Goal: Check status: Check status

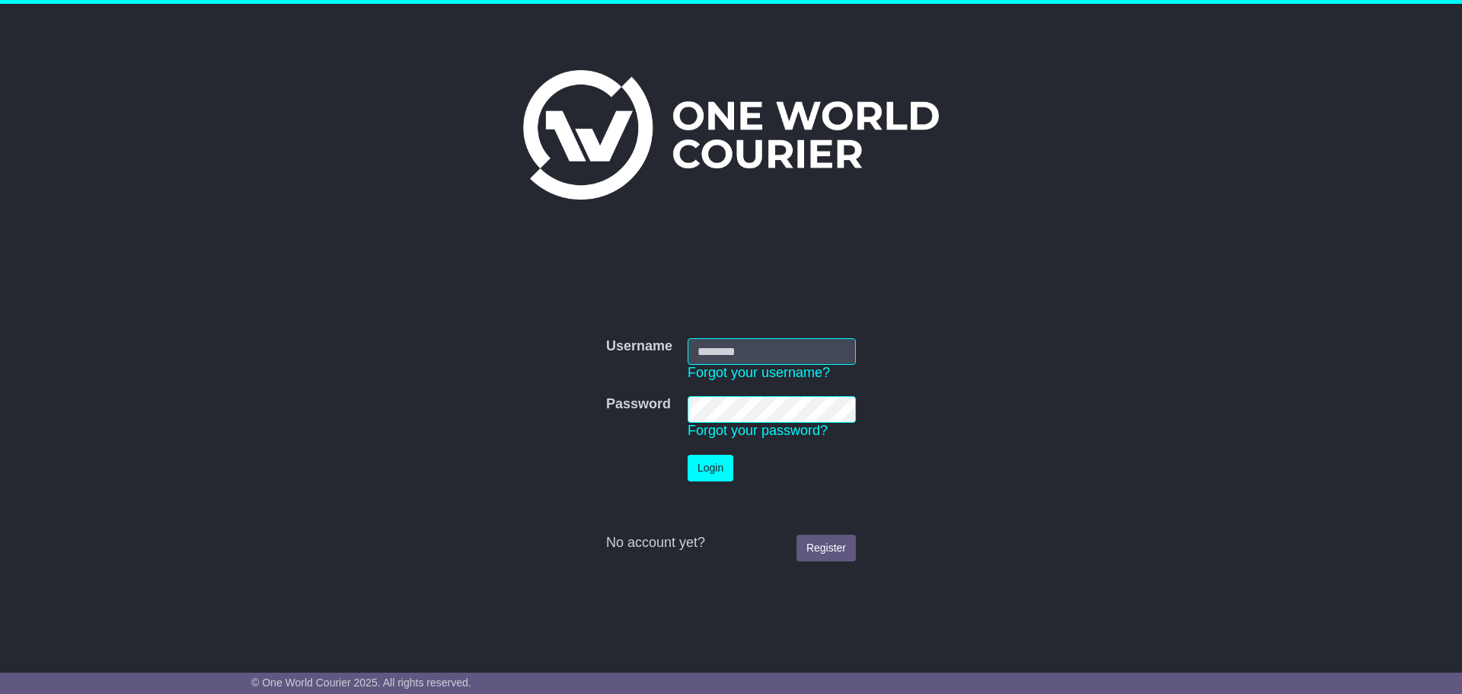
type input "**********"
click at [716, 470] on button "Login" at bounding box center [711, 468] width 46 height 27
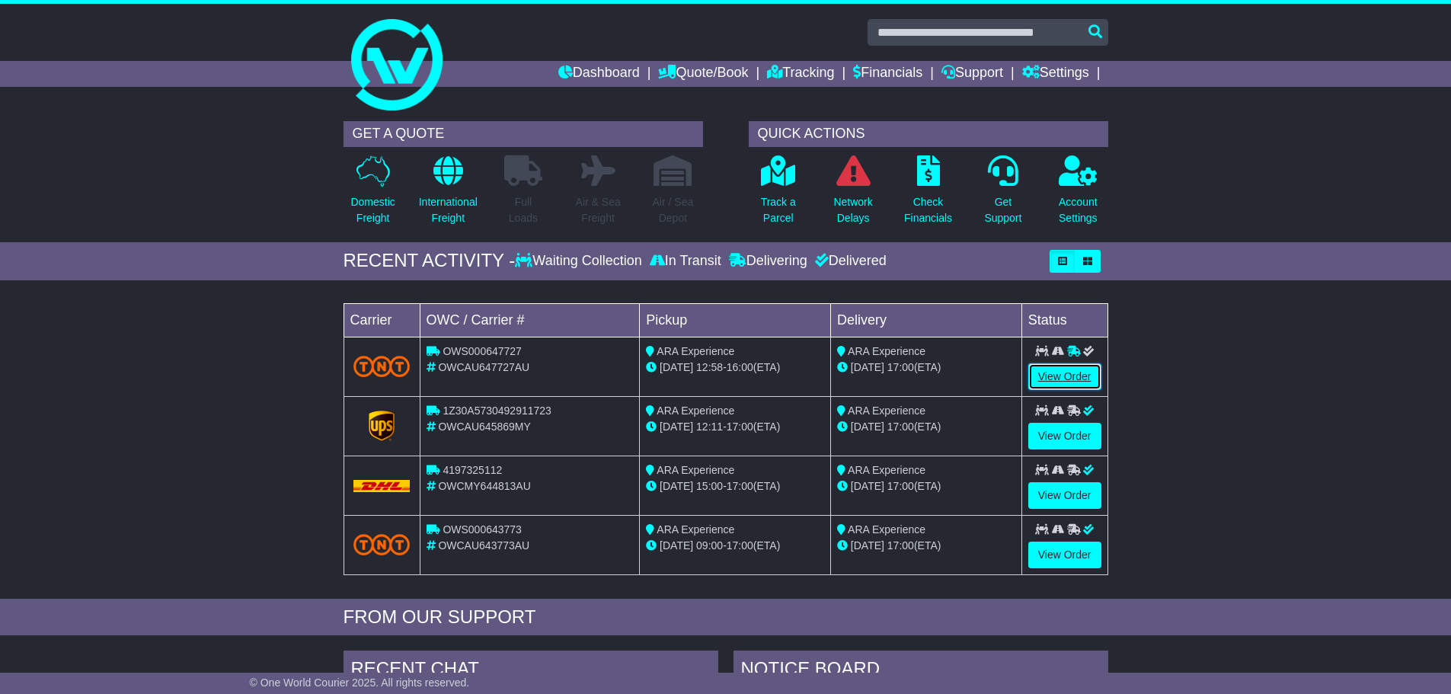
click at [1072, 378] on link "View Order" at bounding box center [1064, 376] width 73 height 27
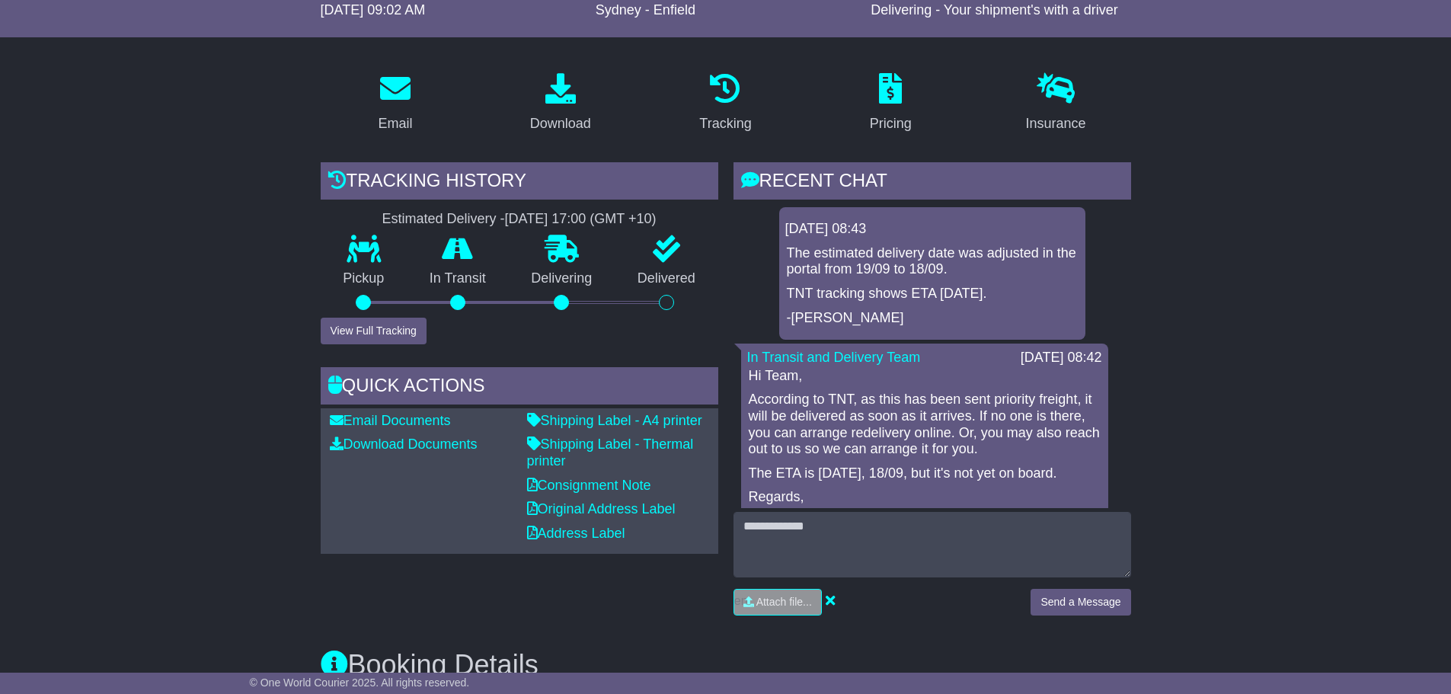
scroll to position [228, 0]
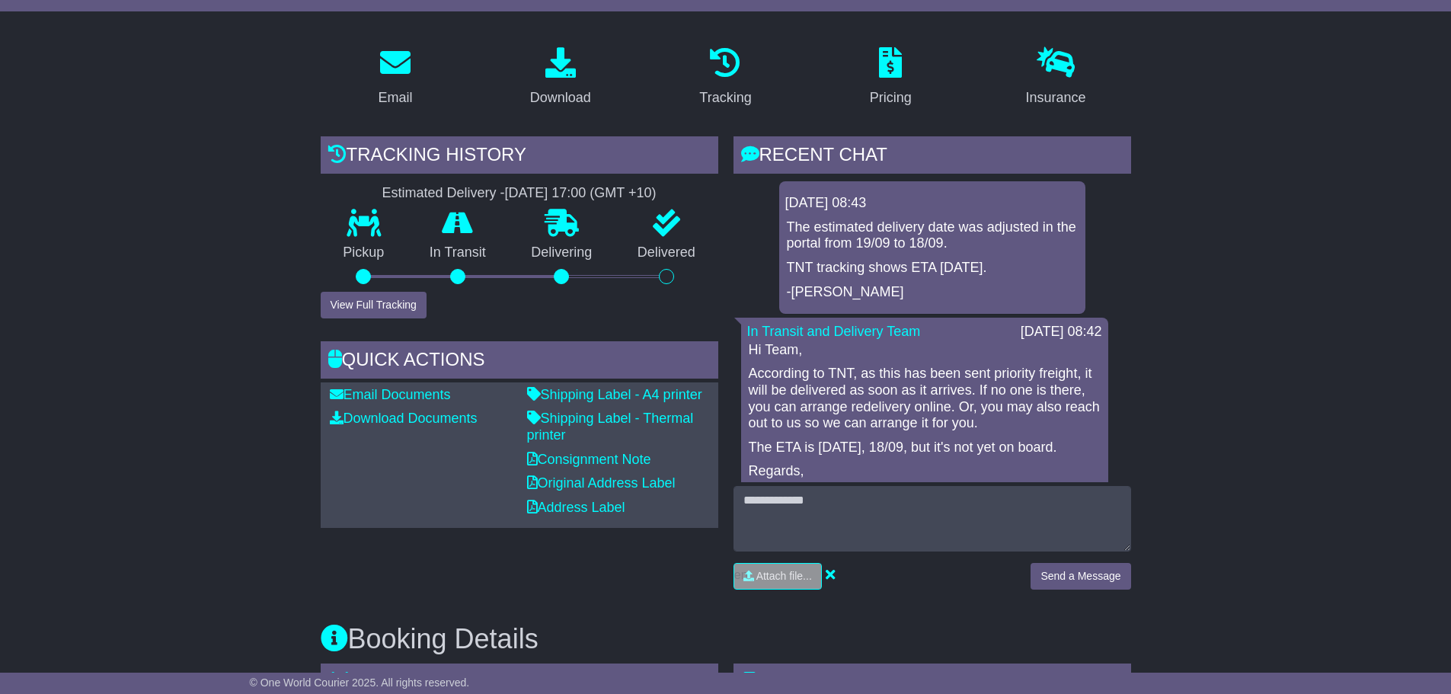
click at [1005, 404] on p "According to TNT, as this has been sent priority freight, it will be delivered …" at bounding box center [925, 398] width 352 height 65
drag, startPoint x: 858, startPoint y: 372, endPoint x: 966, endPoint y: 392, distance: 109.9
click at [966, 392] on p "According to TNT, as this has been sent priority freight, it will be delivered …" at bounding box center [925, 398] width 352 height 65
drag, startPoint x: 791, startPoint y: 411, endPoint x: 940, endPoint y: 411, distance: 149.3
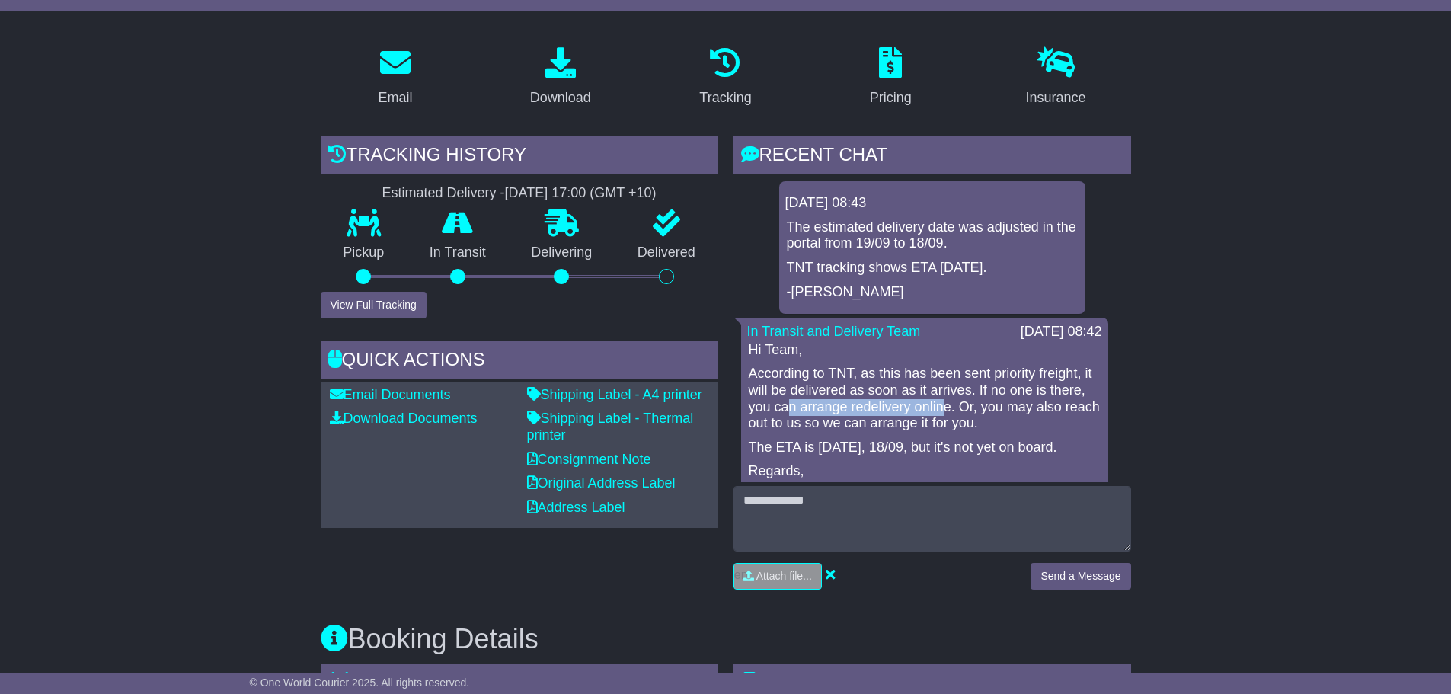
click at [940, 411] on p "According to TNT, as this has been sent priority freight, it will be delivered …" at bounding box center [925, 398] width 352 height 65
drag, startPoint x: 822, startPoint y: 424, endPoint x: 1030, endPoint y: 424, distance: 207.9
click at [1030, 424] on p "According to TNT, as this has been sent priority freight, it will be delivered …" at bounding box center [925, 398] width 352 height 65
drag, startPoint x: 1051, startPoint y: 425, endPoint x: 1059, endPoint y: 426, distance: 8.4
click at [1051, 426] on p "According to TNT, as this has been sent priority freight, it will be delivered …" at bounding box center [925, 398] width 352 height 65
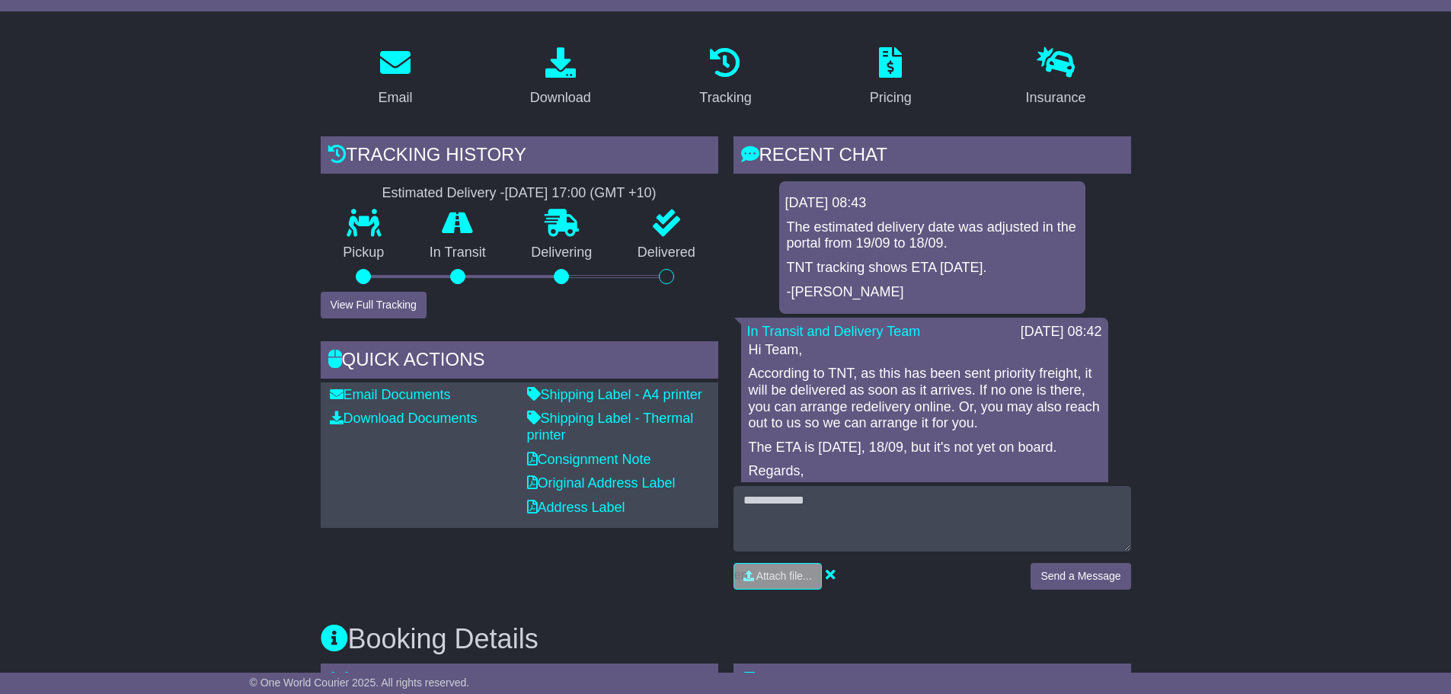
click at [956, 447] on p "The ETA is today, 18/09, but it's not yet on board." at bounding box center [925, 447] width 352 height 17
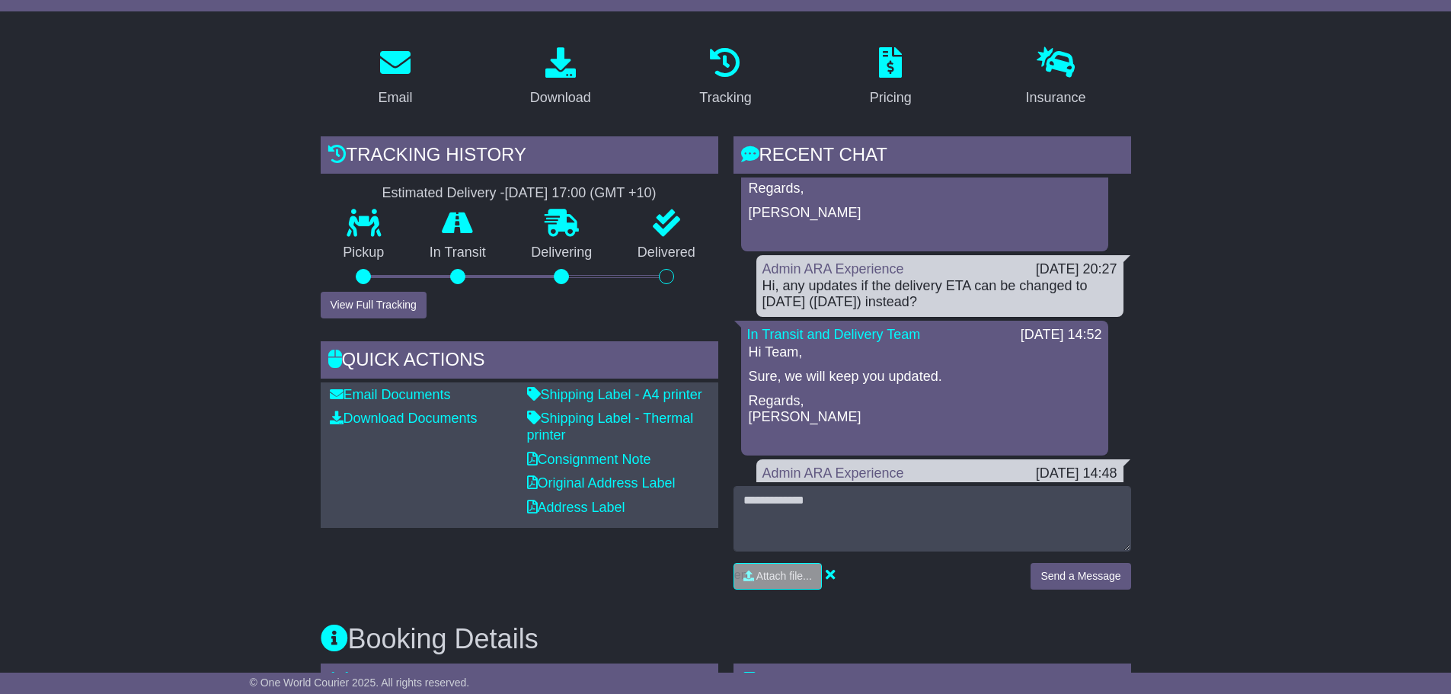
scroll to position [381, 0]
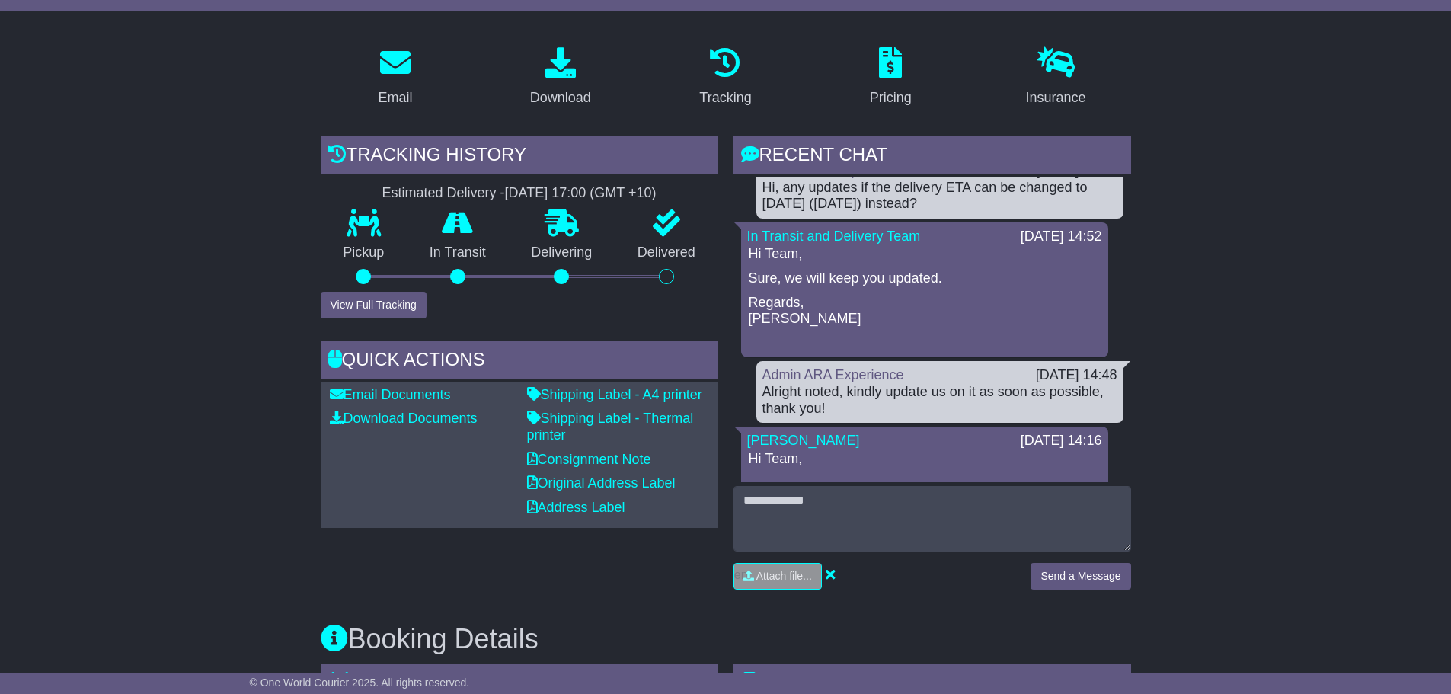
click at [944, 402] on div "Alright noted, kindly update us on it as soon as possible, thank you!" at bounding box center [939, 400] width 355 height 33
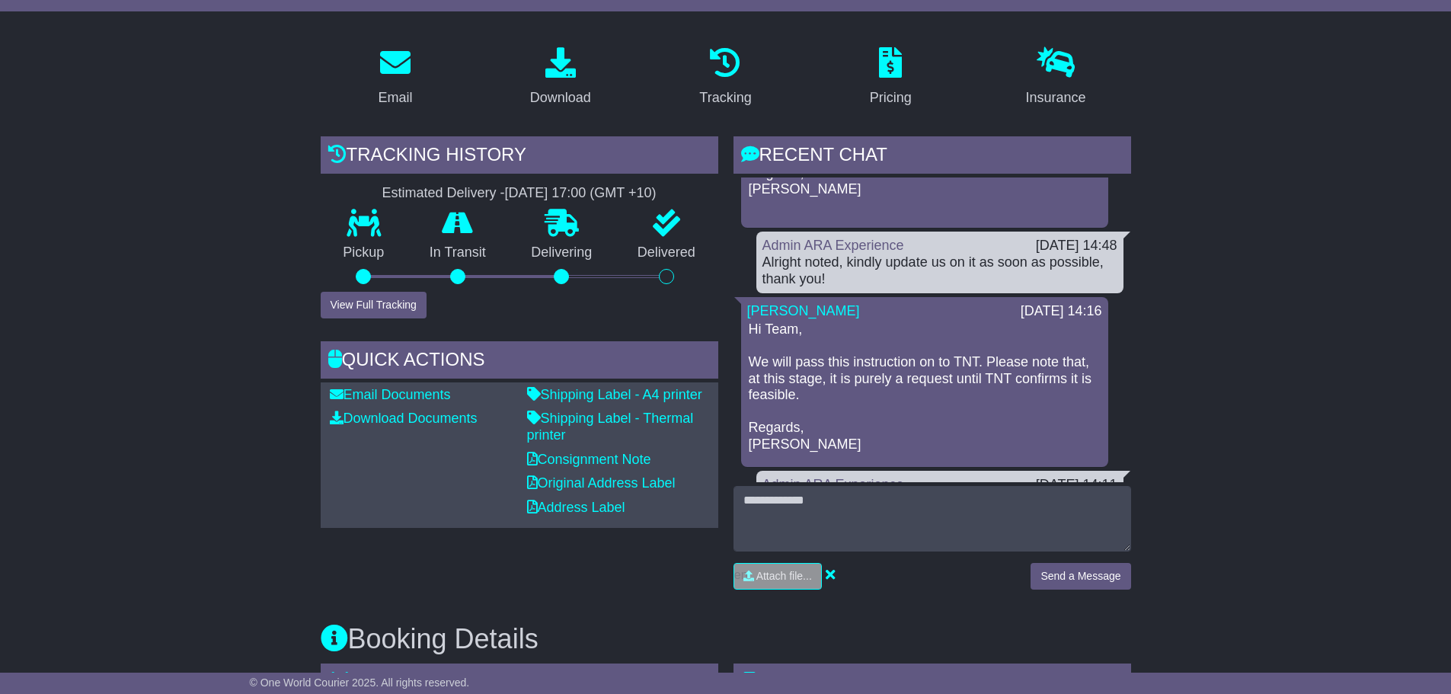
scroll to position [564, 0]
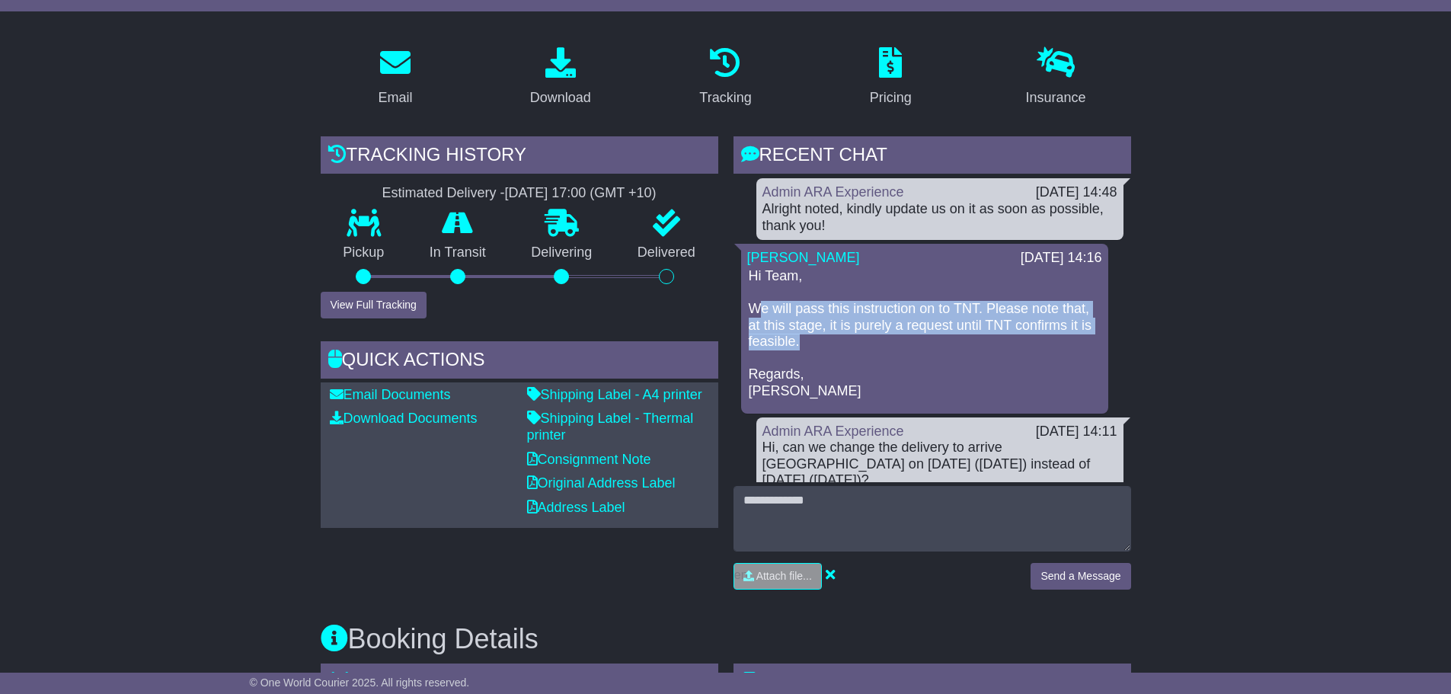
drag, startPoint x: 810, startPoint y: 310, endPoint x: 873, endPoint y: 338, distance: 69.2
click at [873, 338] on p "Hi Team, We will pass this instruction on to TNT. Please note that, at this sta…" at bounding box center [925, 334] width 352 height 132
click at [874, 327] on p "Hi Team, We will pass this instruction on to TNT. Please note that, at this sta…" at bounding box center [925, 334] width 352 height 132
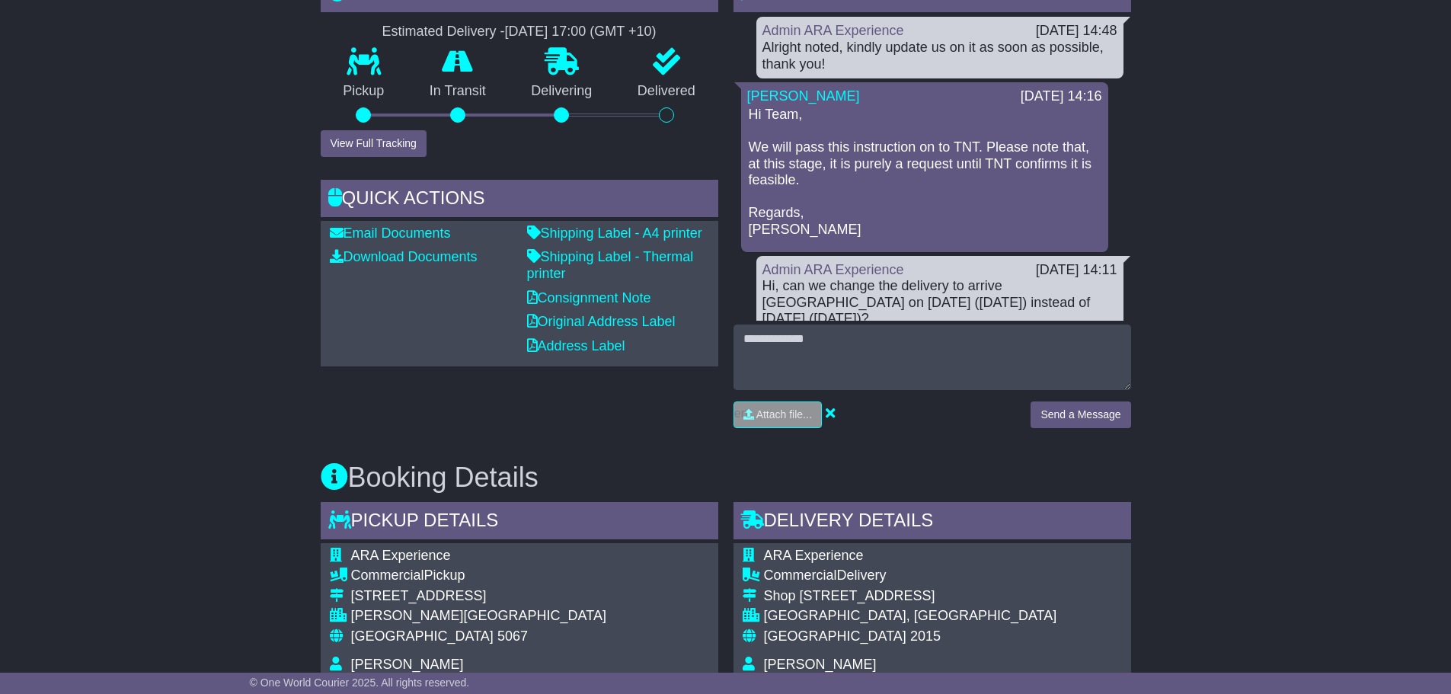
scroll to position [381, 0]
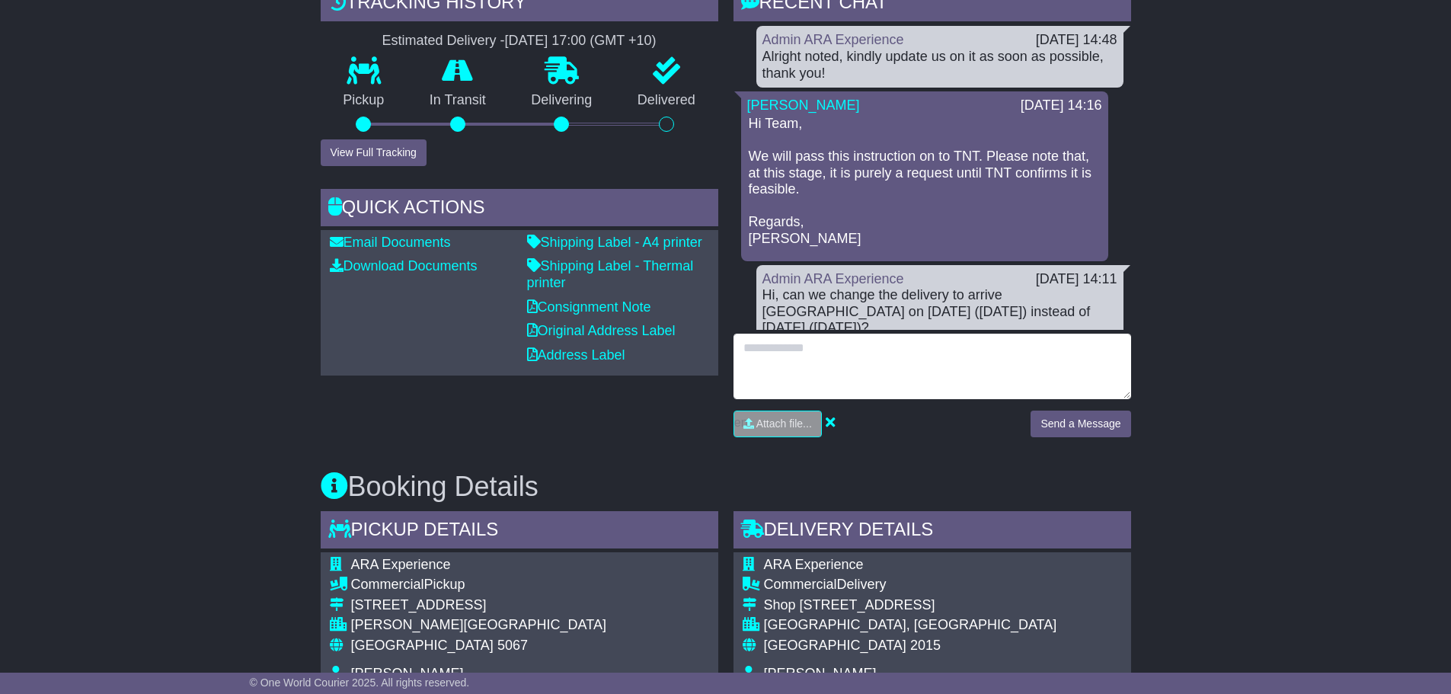
click at [1025, 370] on textarea at bounding box center [932, 366] width 398 height 65
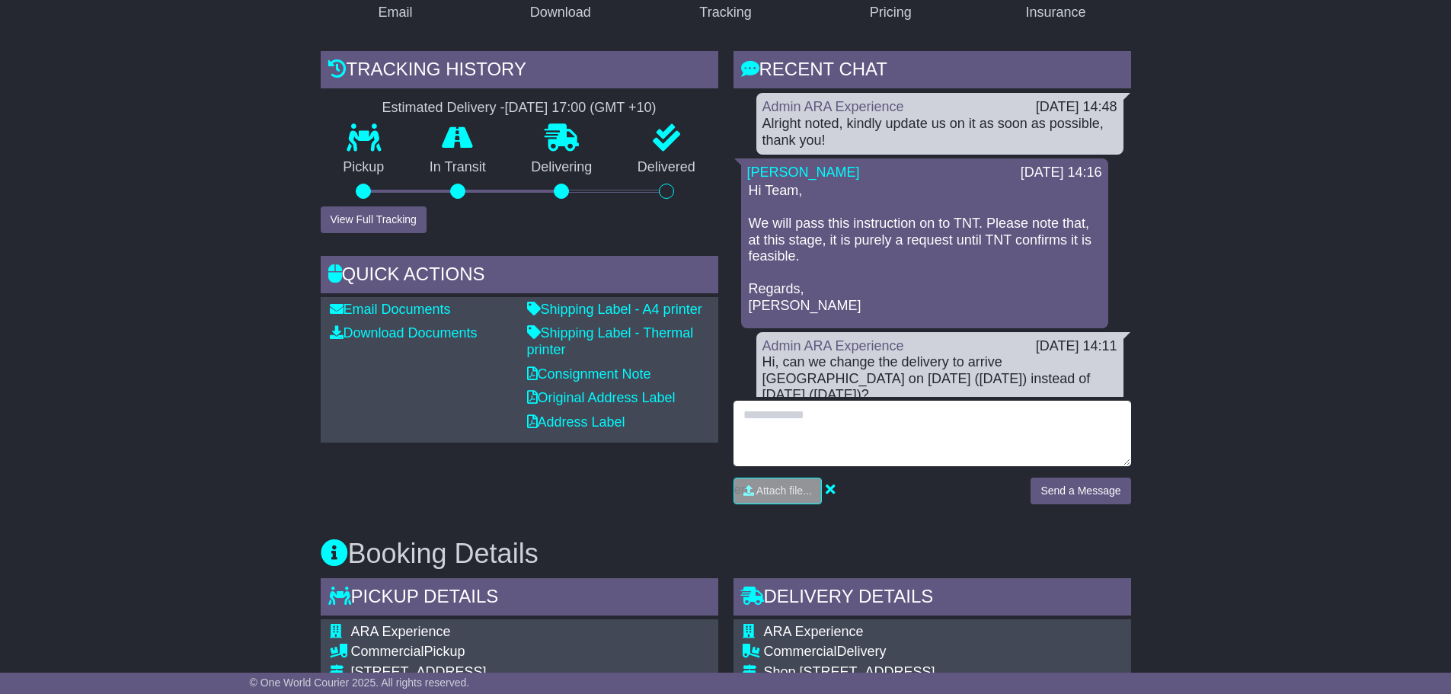
scroll to position [305, 0]
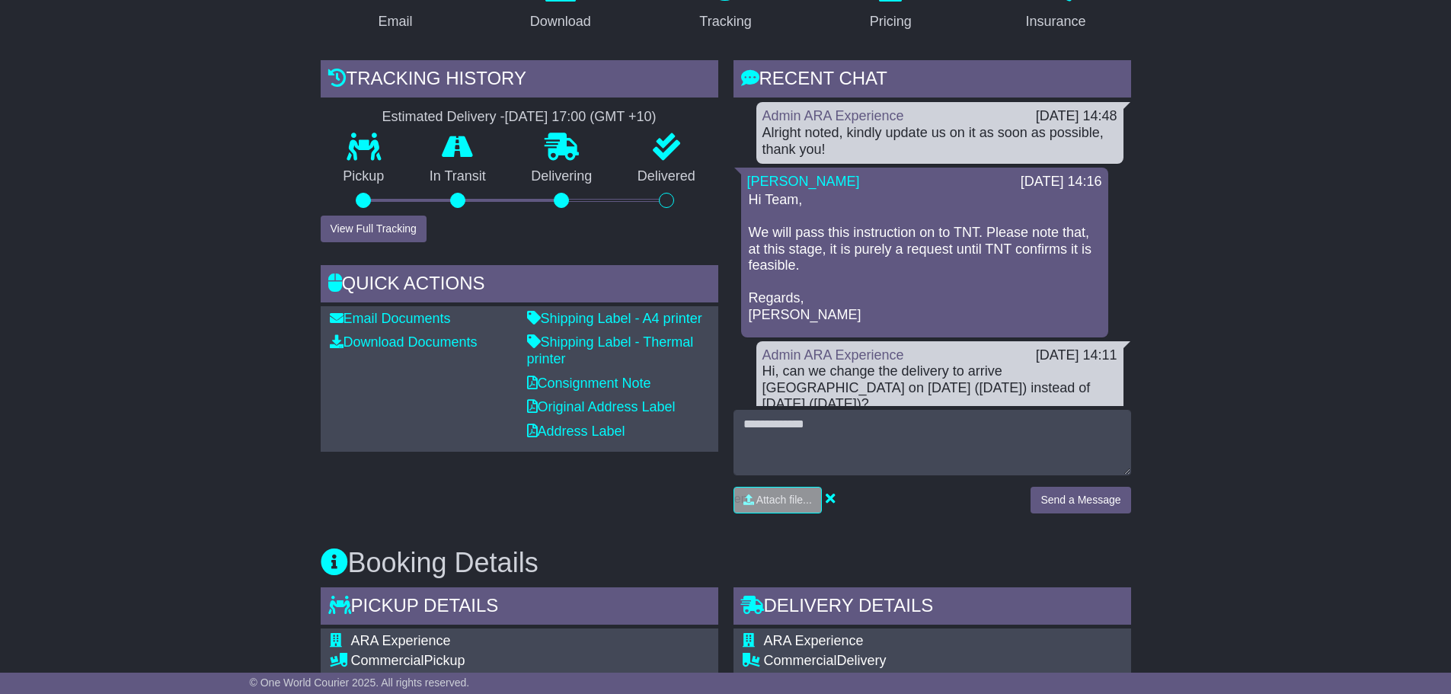
click at [931, 373] on div "Hi, can we change the delivery to arrive Sydney on 19th Sept (Friday) instead o…" at bounding box center [939, 388] width 355 height 50
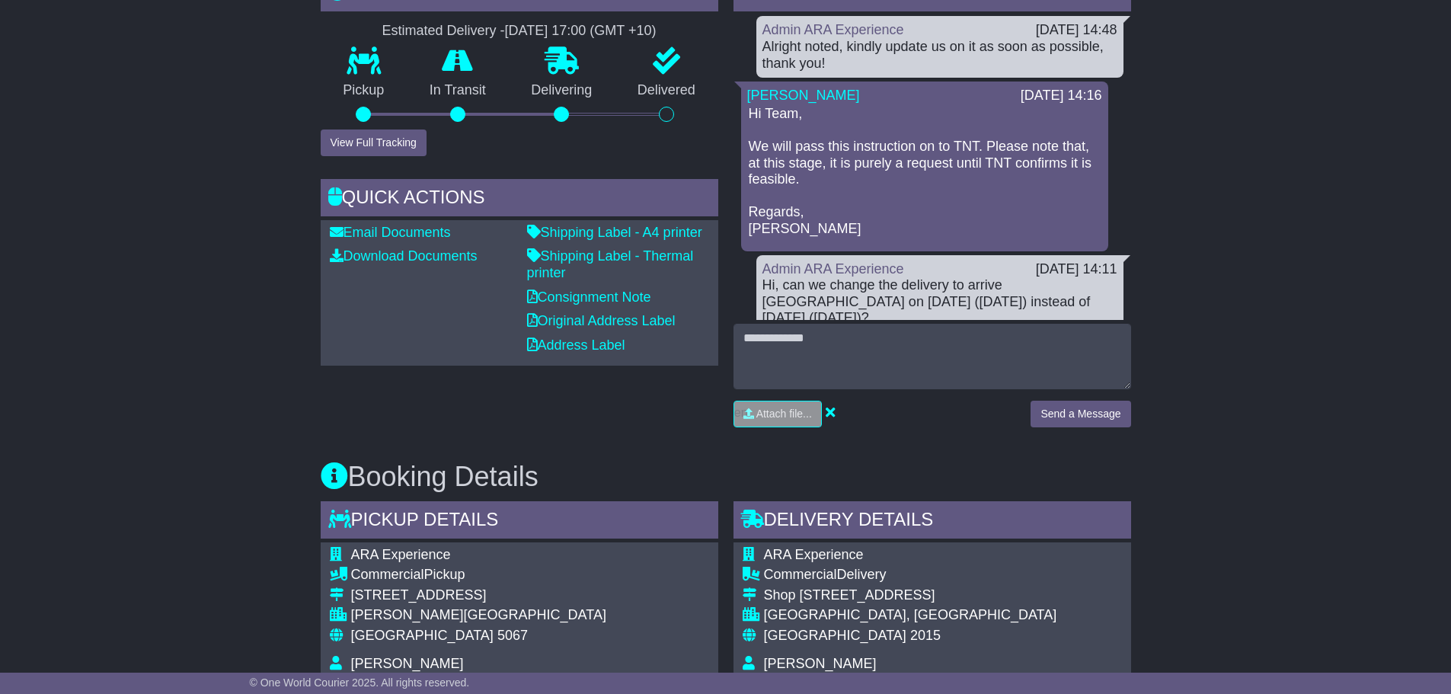
scroll to position [381, 0]
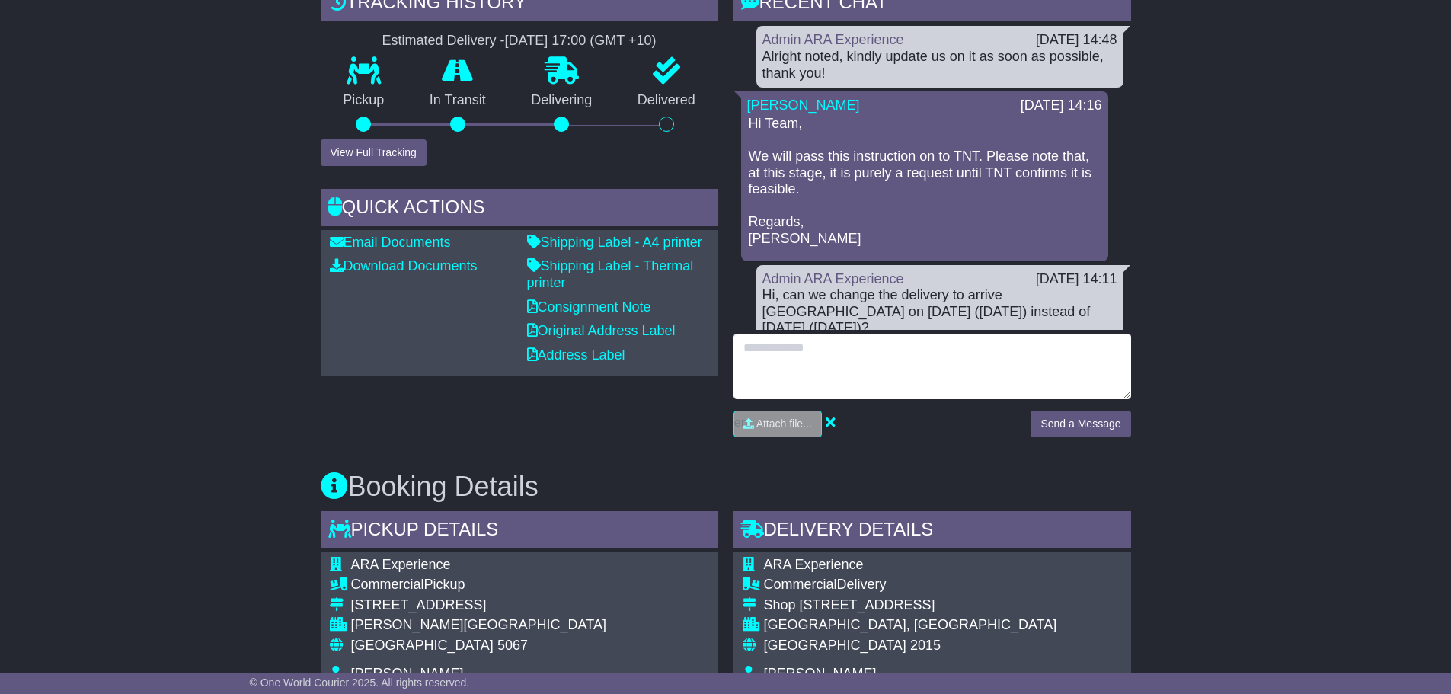
click at [880, 372] on textarea at bounding box center [932, 366] width 398 height 65
type textarea "**********"
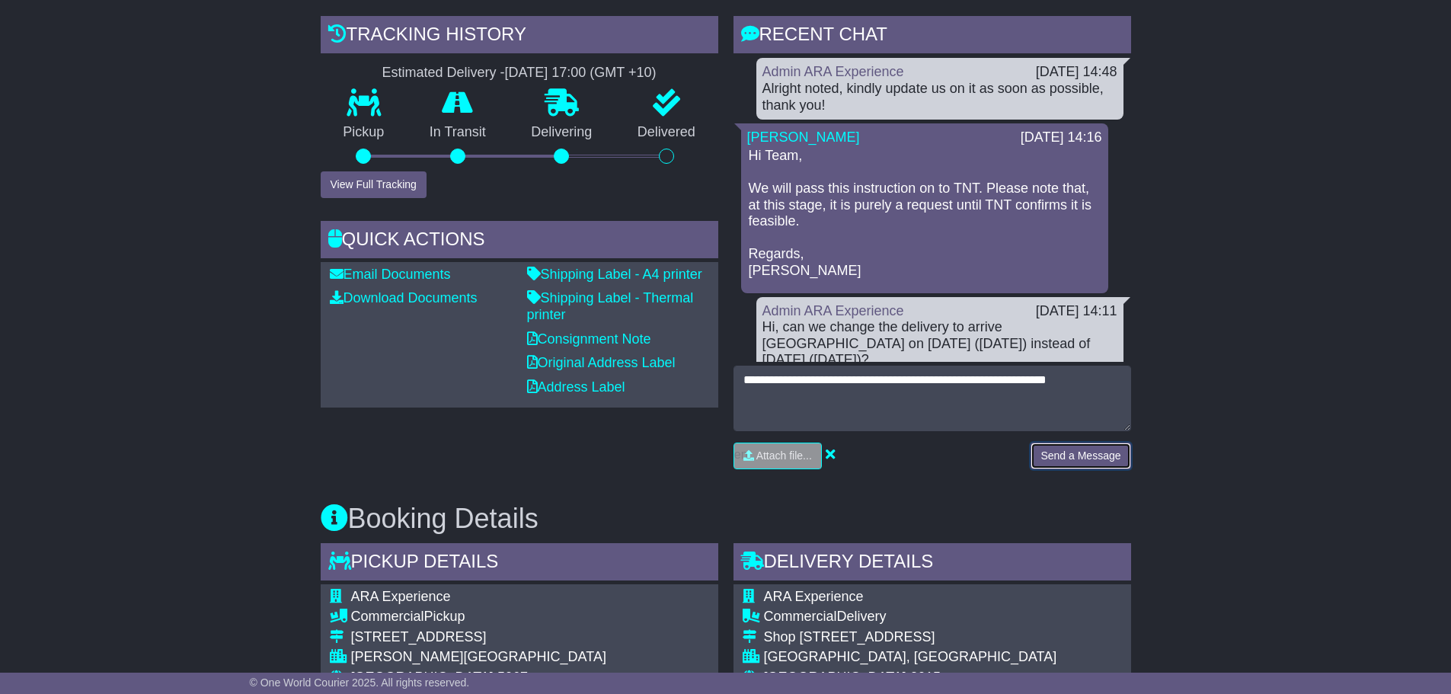
click at [1061, 420] on div "**********" at bounding box center [932, 423] width 398 height 115
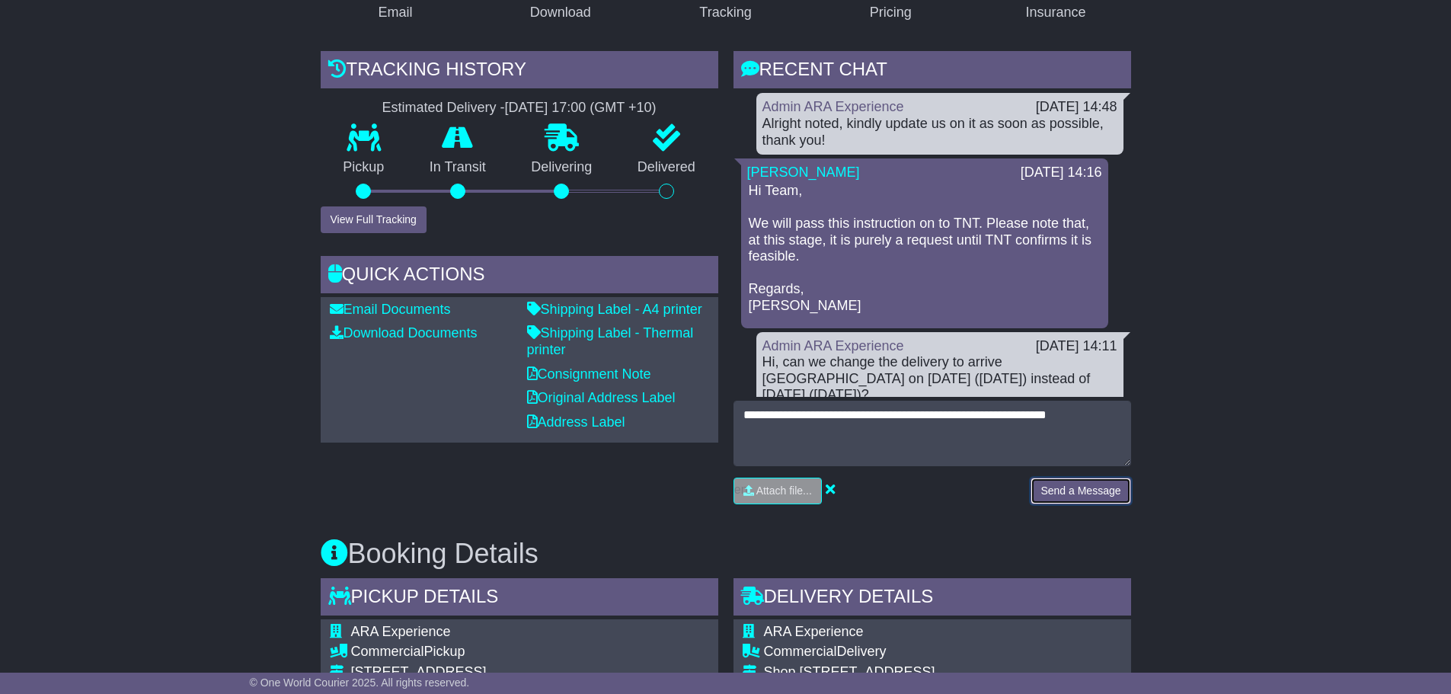
scroll to position [305, 0]
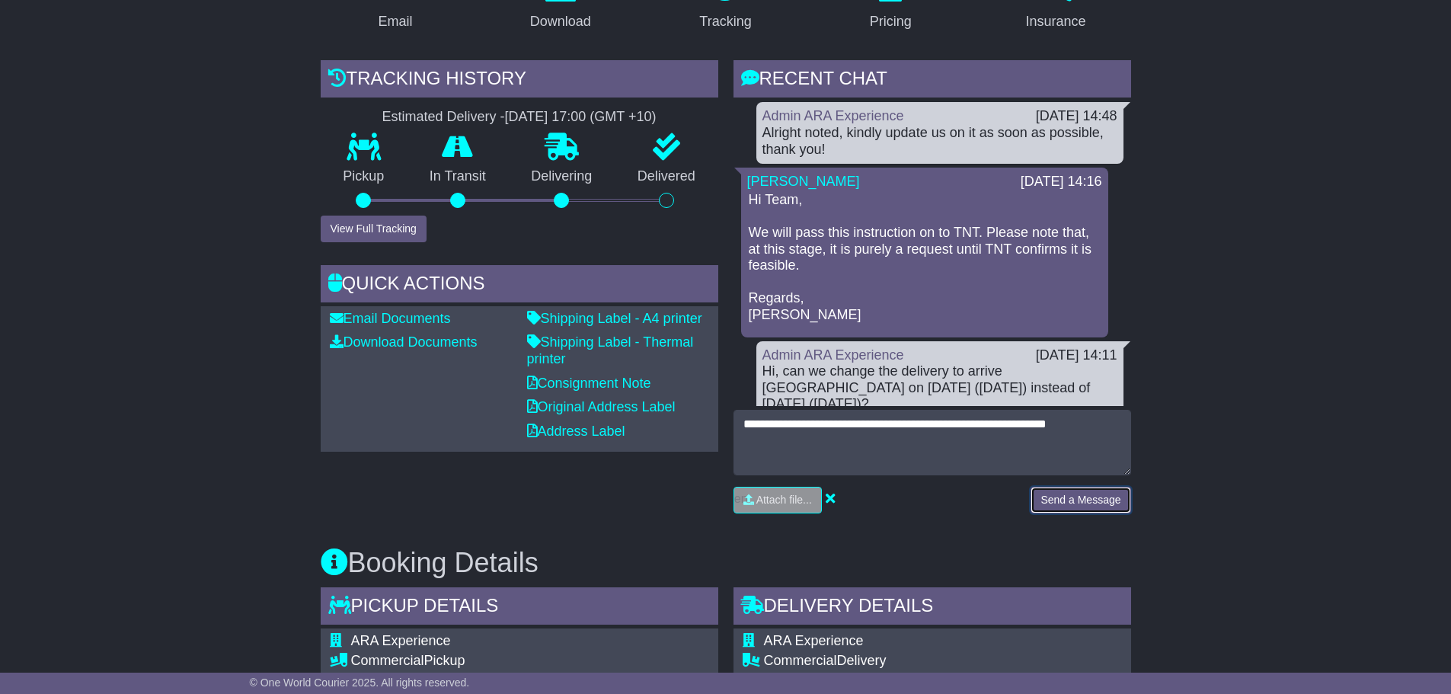
click at [1087, 503] on button "Send a Message" at bounding box center [1080, 500] width 100 height 27
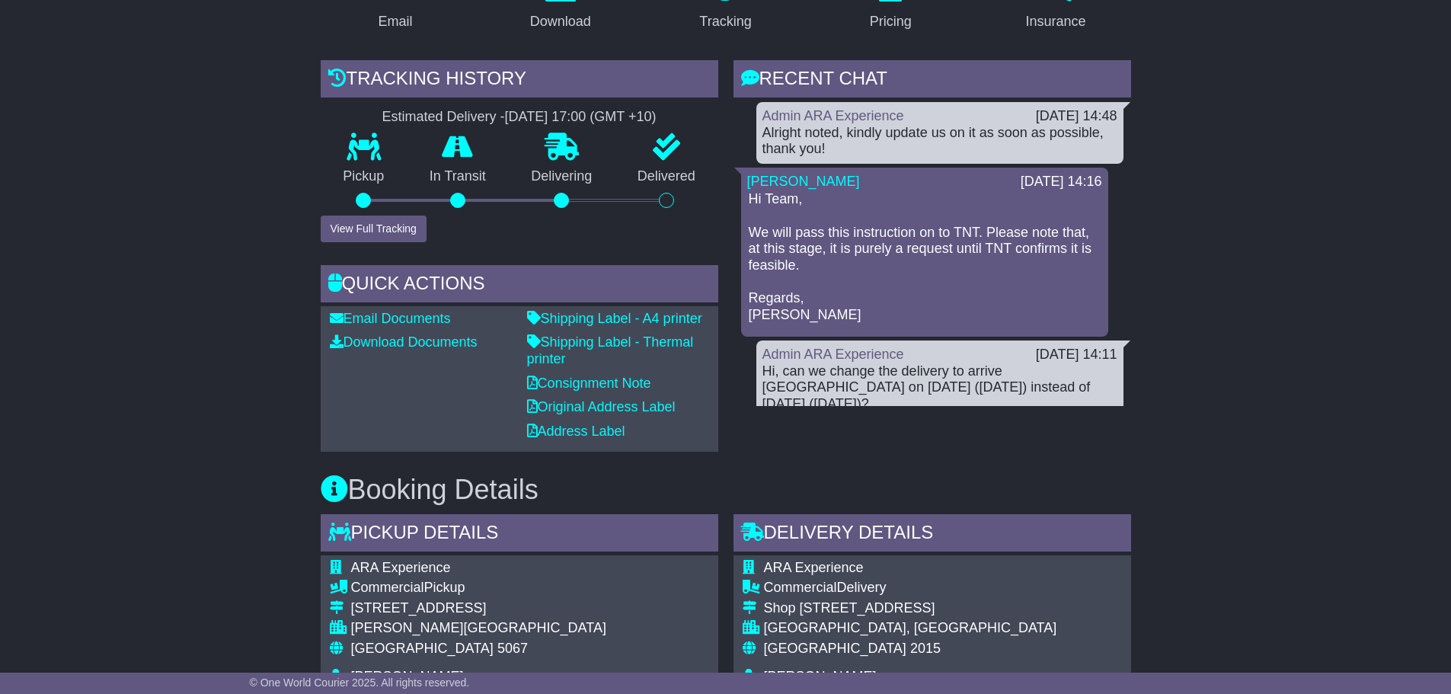
scroll to position [564, 0]
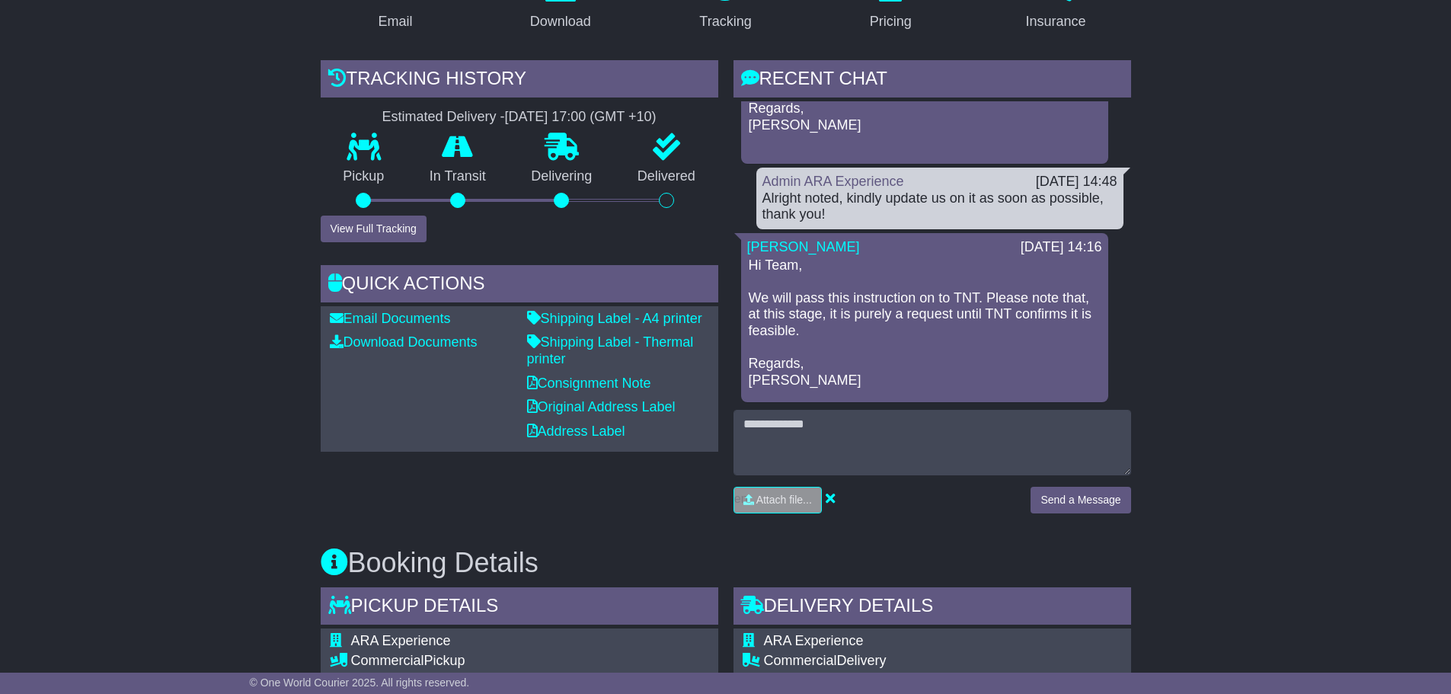
click at [1006, 312] on p "Hi Team, We will pass this instruction on to TNT. Please note that, at this sta…" at bounding box center [925, 323] width 352 height 132
click at [853, 309] on p "Hi Team, We will pass this instruction on to TNT. Please note that, at this sta…" at bounding box center [925, 323] width 352 height 132
click at [968, 311] on p "Hi Team, We will pass this instruction on to TNT. Please note that, at this sta…" at bounding box center [925, 323] width 352 height 132
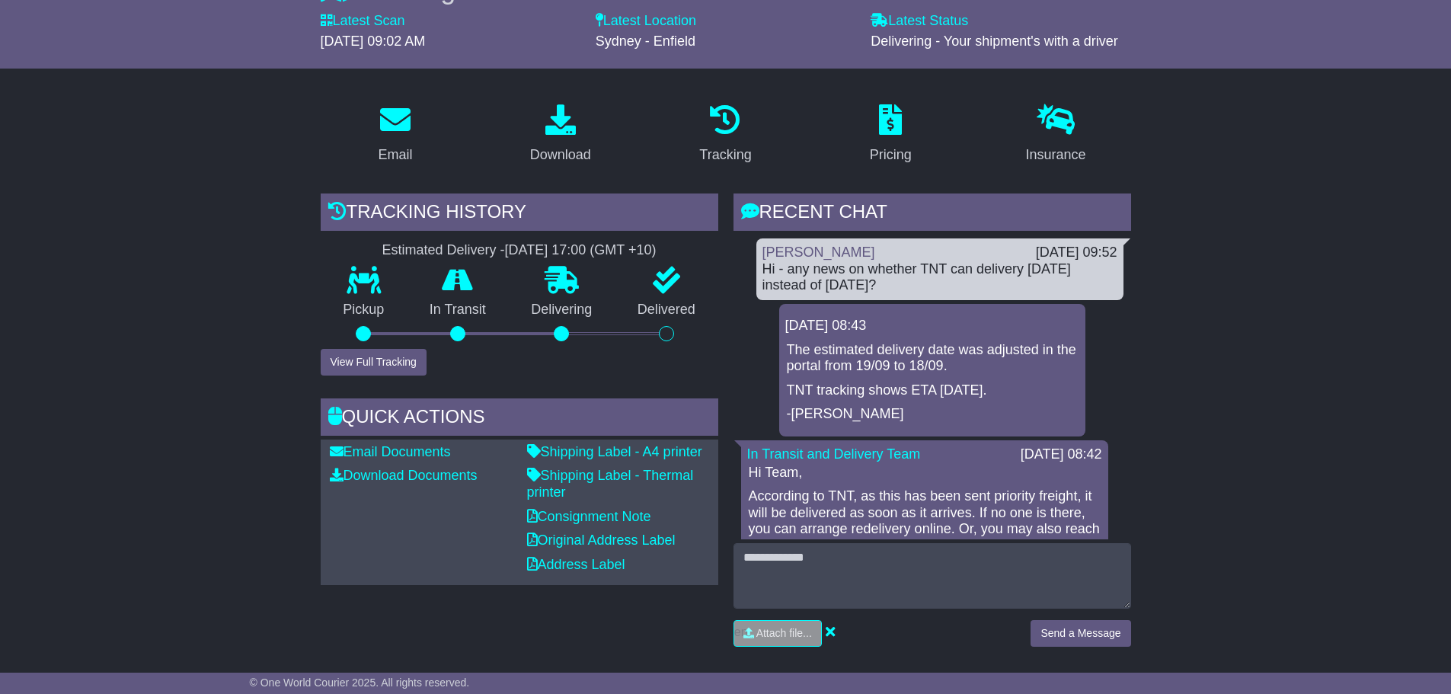
scroll to position [152, 0]
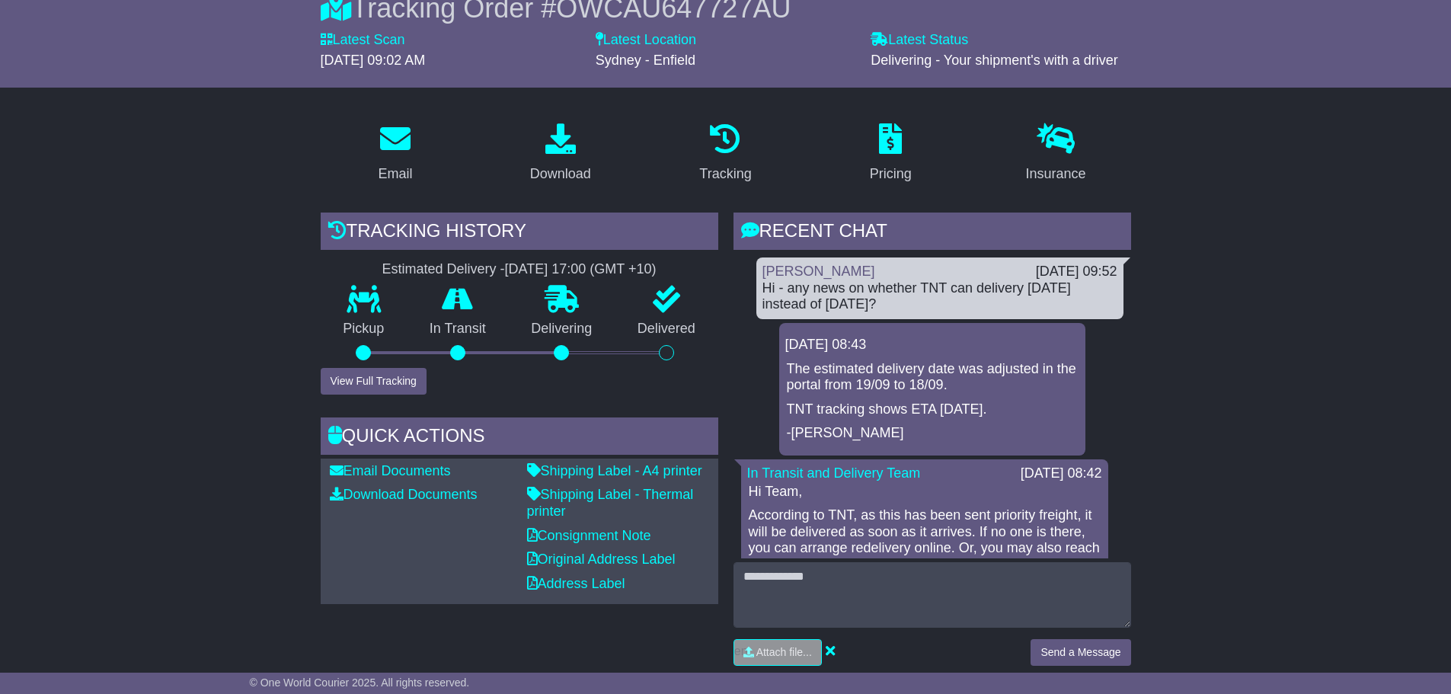
drag, startPoint x: 1314, startPoint y: 316, endPoint x: 1292, endPoint y: 321, distance: 22.7
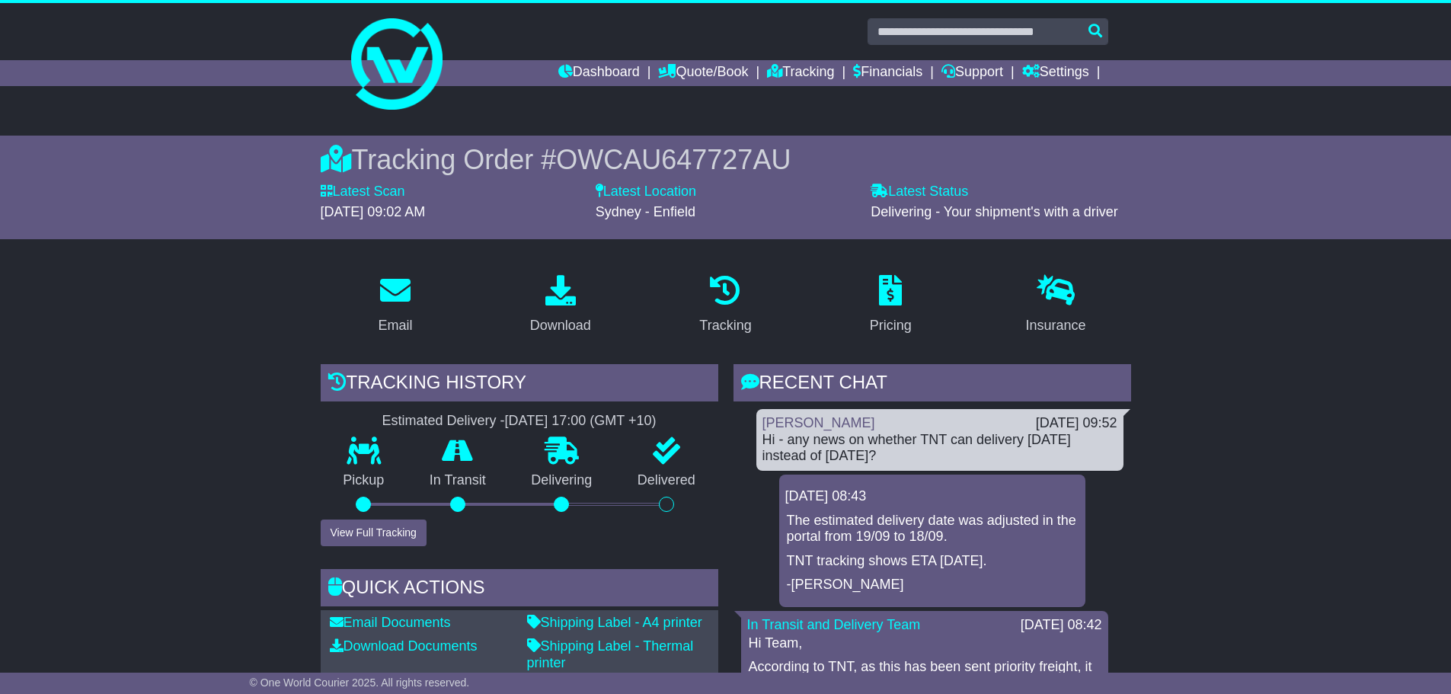
scroll to position [0, 0]
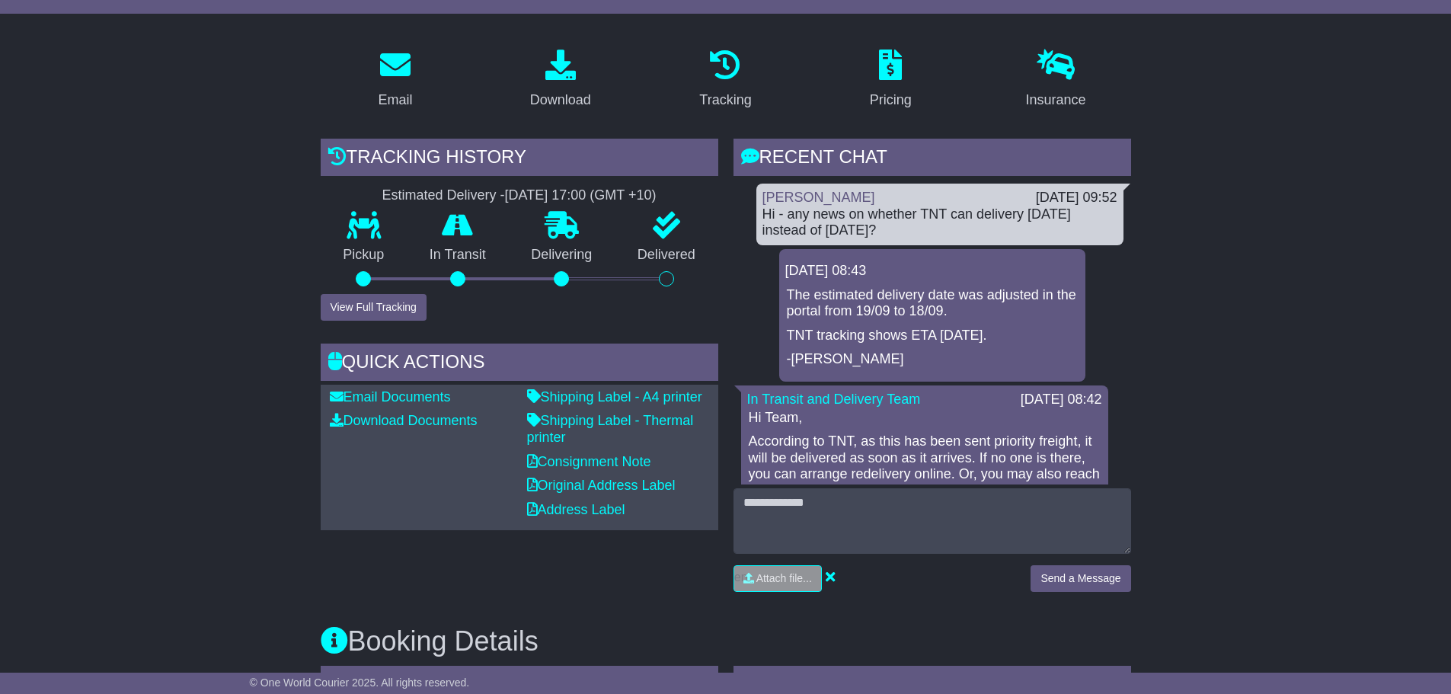
scroll to position [228, 0]
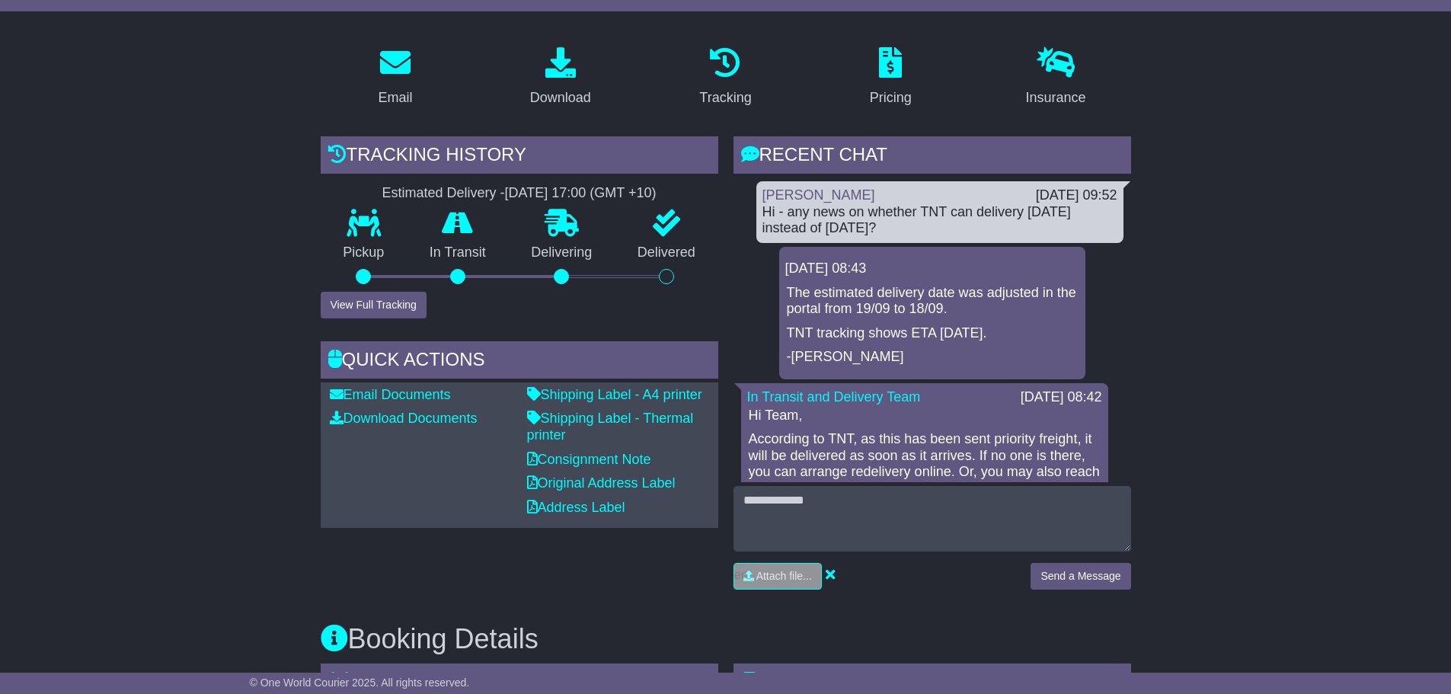
click at [950, 335] on p "TNT tracking shows ETA [DATE]." at bounding box center [932, 333] width 291 height 17
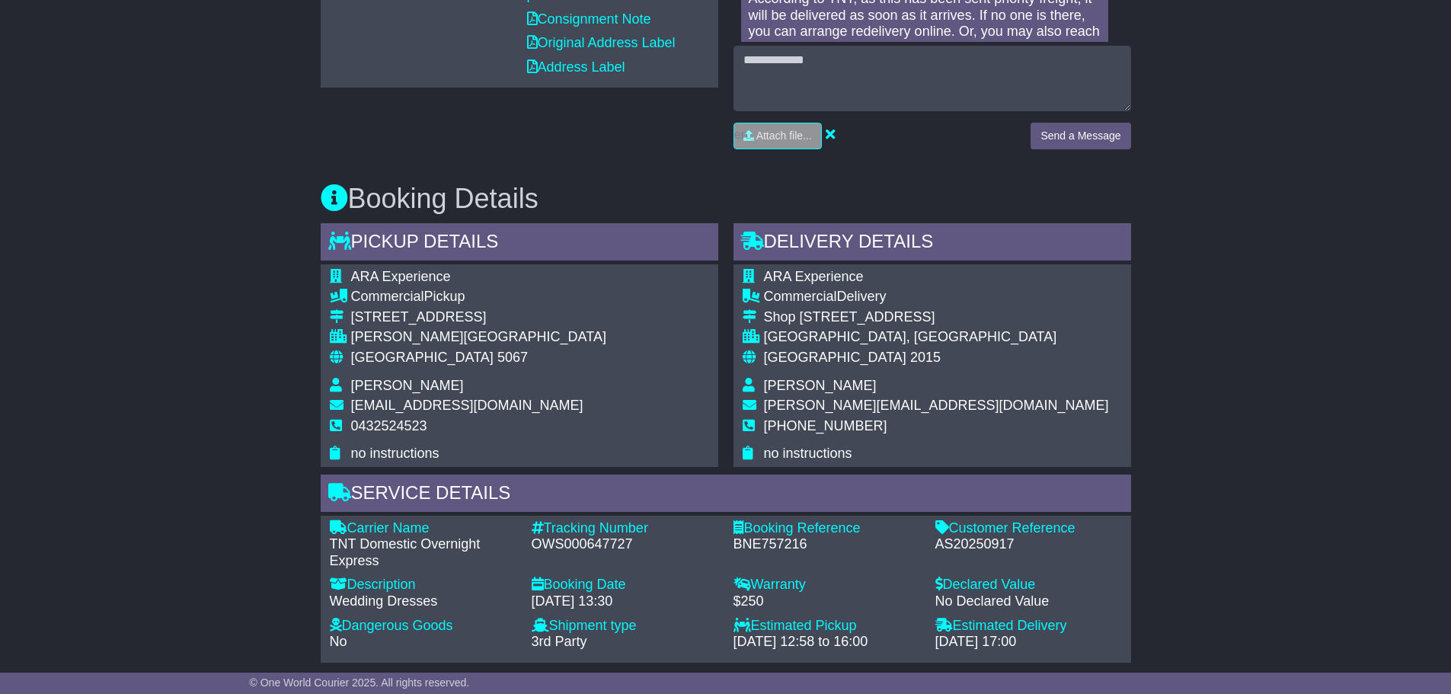
scroll to position [647, 0]
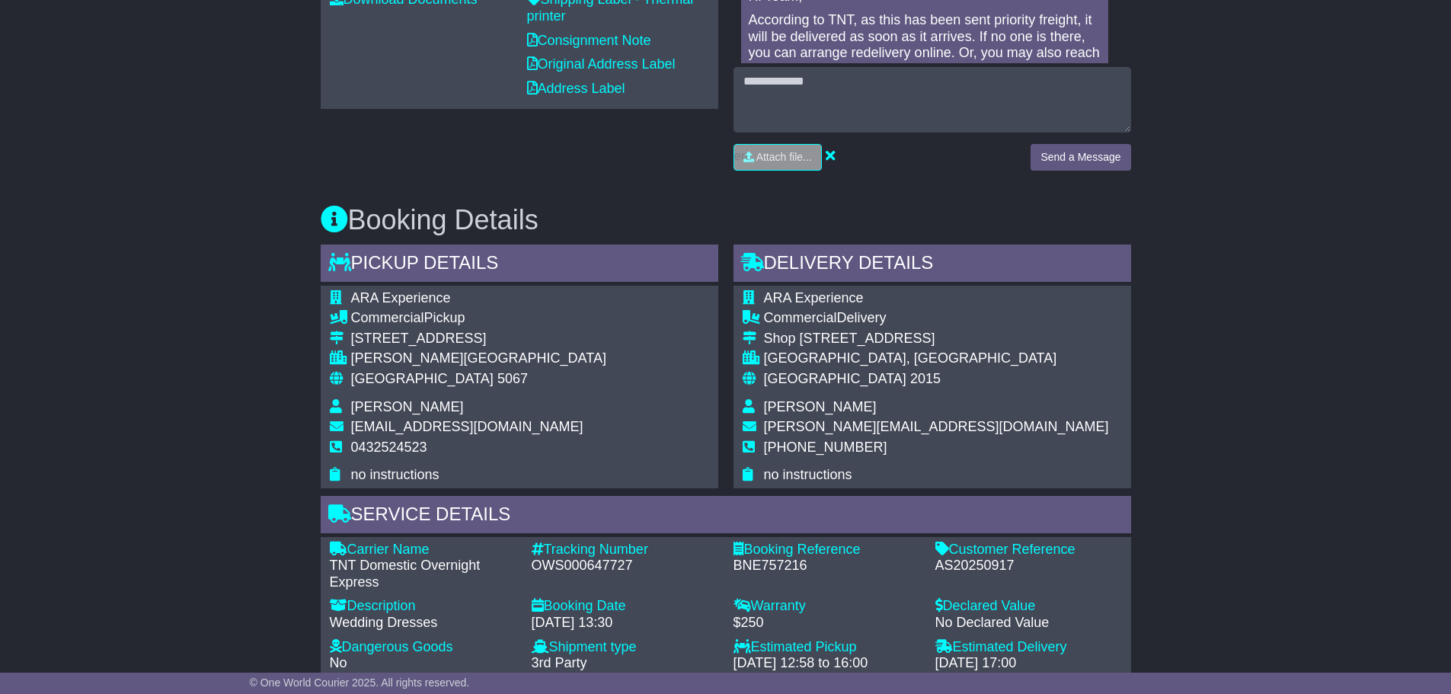
click at [184, 359] on div "Email Download Tracking Pricing Insurance" at bounding box center [725, 405] width 1451 height 1581
click at [178, 369] on div "Email Download Tracking Pricing Insurance" at bounding box center [725, 405] width 1451 height 1581
click at [159, 375] on div "Email Download Tracking Pricing Insurance" at bounding box center [725, 405] width 1451 height 1581
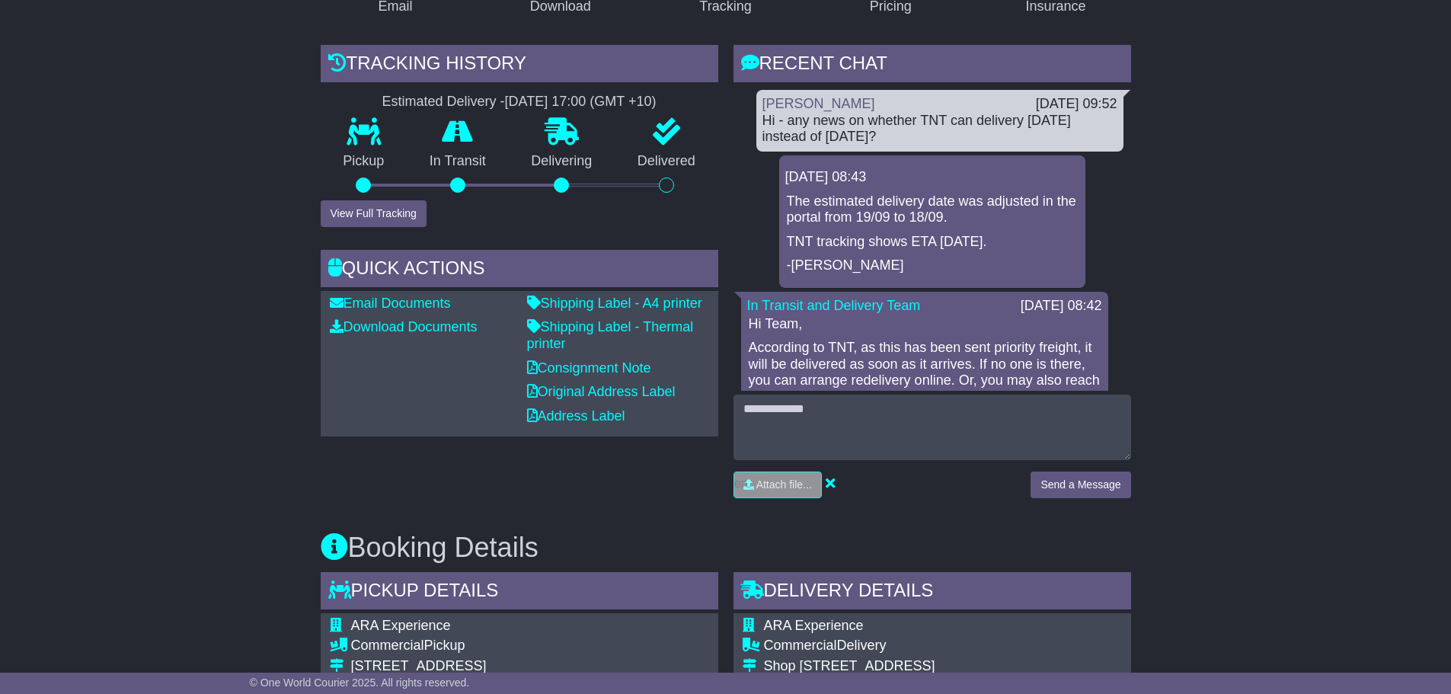
scroll to position [267, 0]
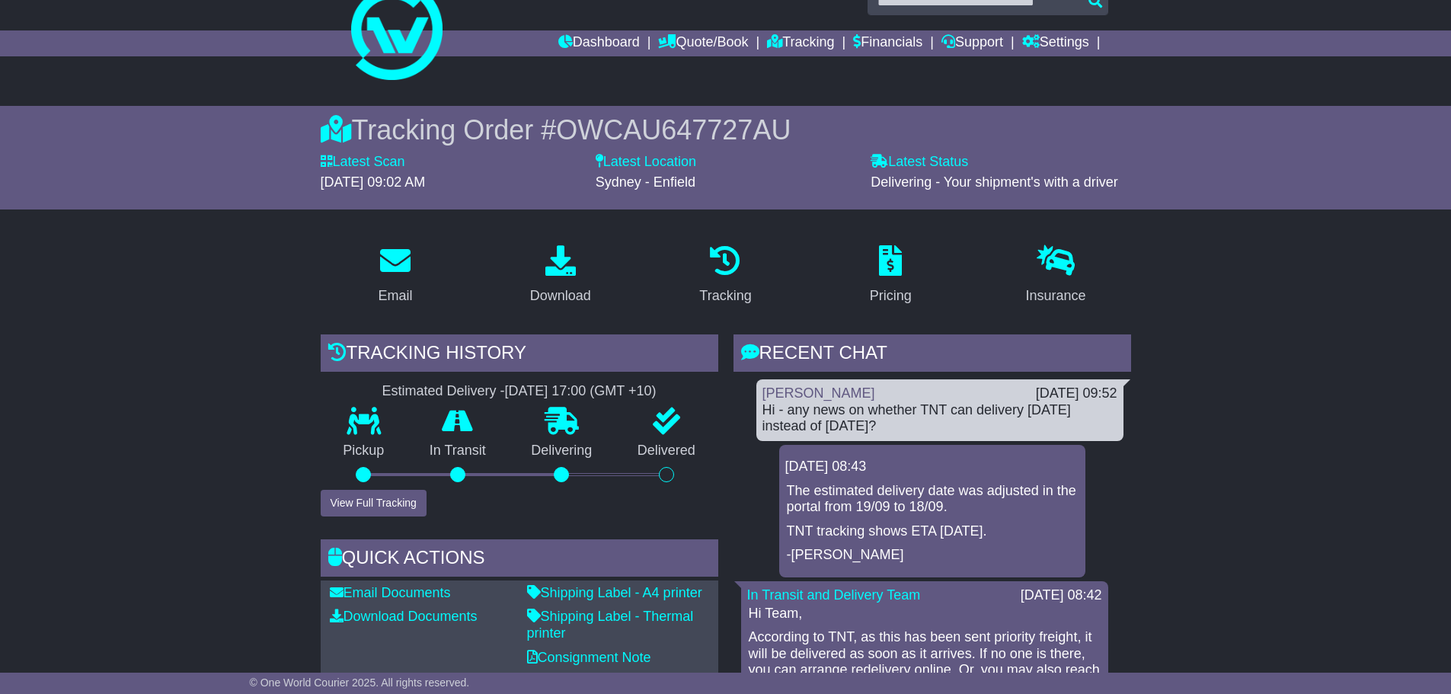
scroll to position [0, 0]
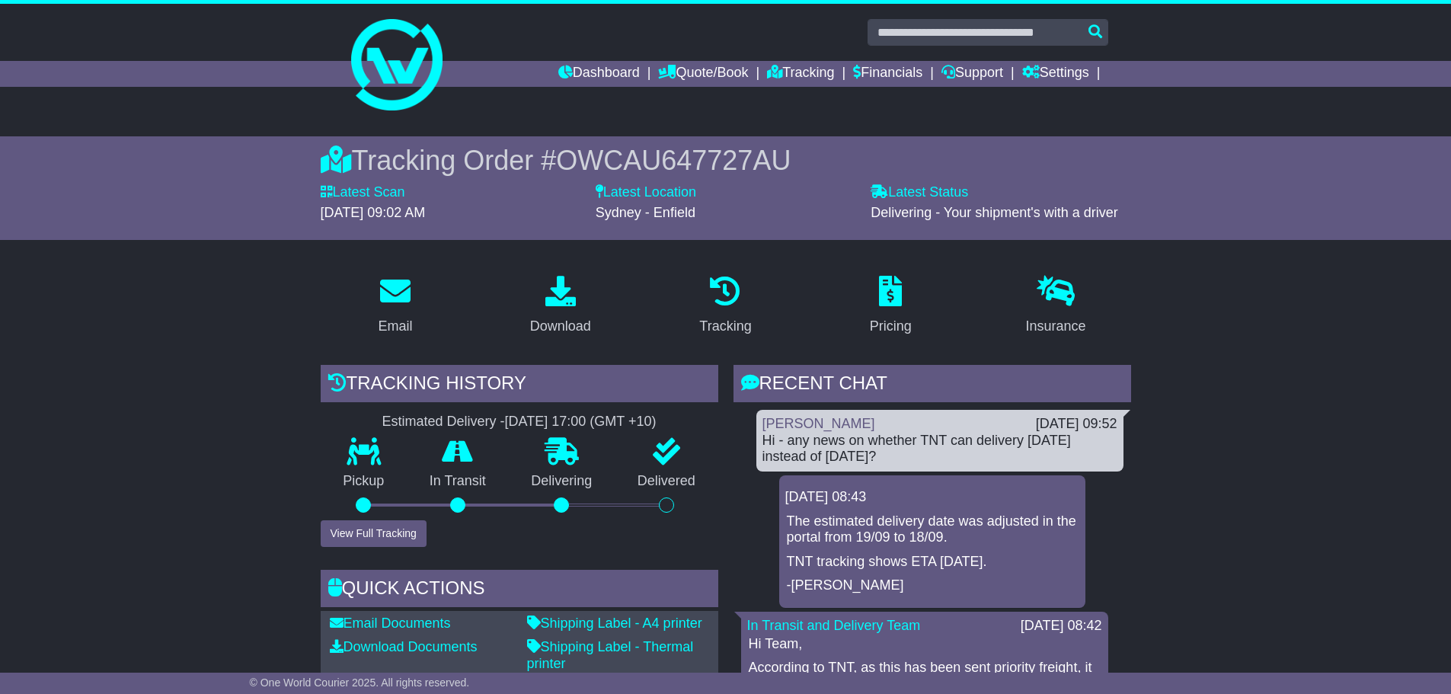
drag, startPoint x: 1025, startPoint y: 213, endPoint x: 1212, endPoint y: 213, distance: 186.6
click at [1212, 213] on div "Tracking Order # OWCAU647727AU Latest Scan 18 September 2025 - 09:02 AM Latest …" at bounding box center [725, 188] width 1451 height 104
